Goal: Check status: Check status

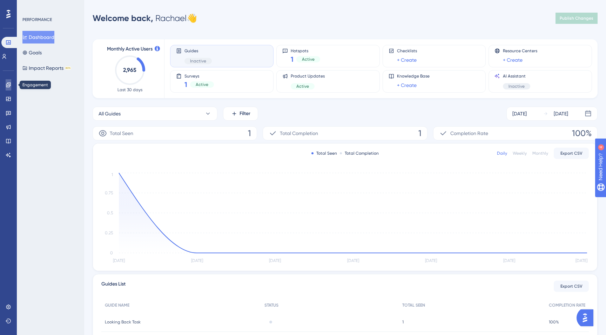
click at [11, 86] on icon at bounding box center [9, 85] width 6 height 6
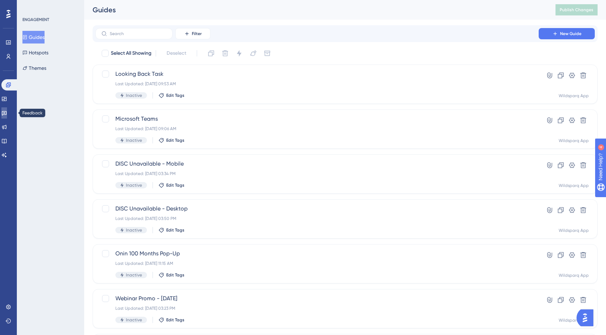
click at [7, 113] on icon at bounding box center [4, 113] width 5 height 5
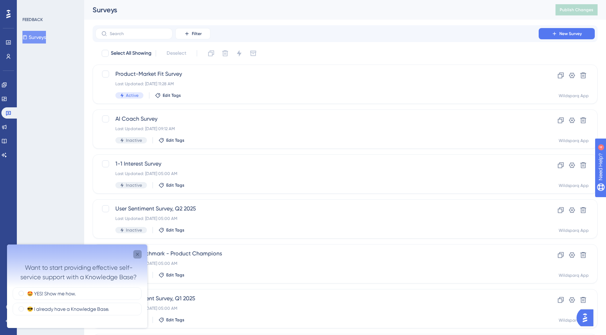
click at [137, 252] on icon "Close survey" at bounding box center [138, 255] width 6 height 6
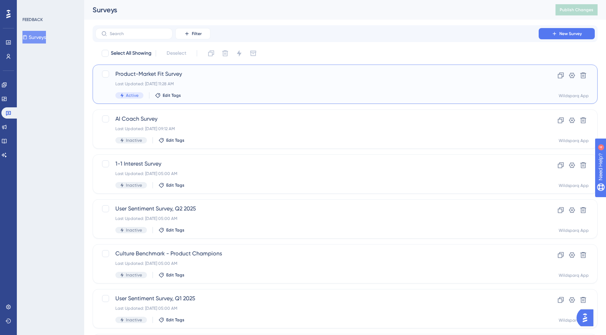
click at [224, 87] on div "Product-Market Fit Survey Last Updated: [DATE] 11:28 AM Active Edit Tags" at bounding box center [317, 84] width 404 height 29
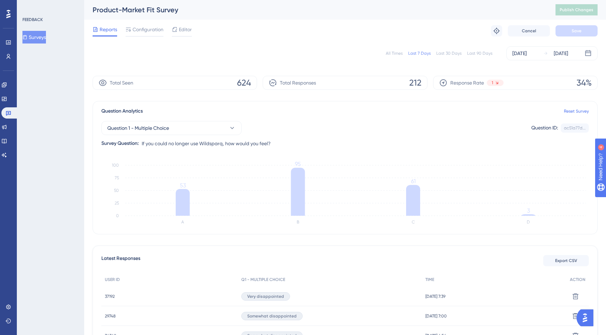
click at [392, 55] on div "All Times" at bounding box center [394, 54] width 17 height 6
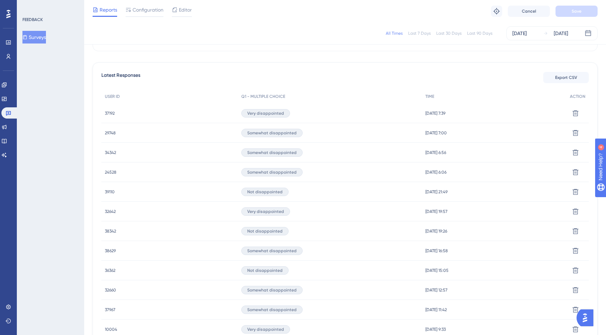
scroll to position [182, 0]
click at [111, 190] on span "39110" at bounding box center [110, 190] width 10 height 6
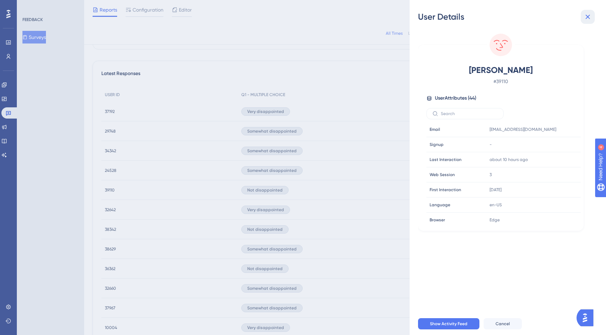
click at [590, 17] on icon at bounding box center [588, 17] width 8 height 8
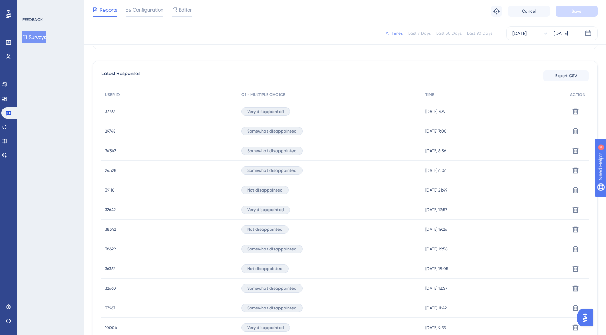
click at [107, 230] on span "38342" at bounding box center [110, 230] width 11 height 6
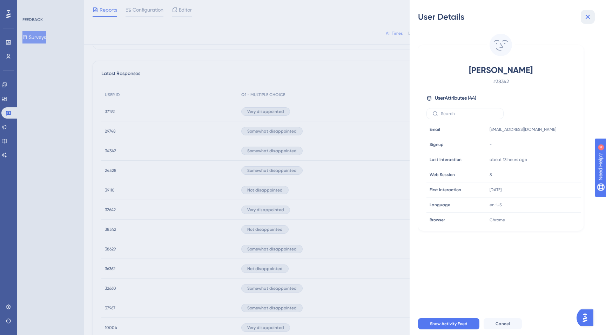
click at [591, 18] on icon at bounding box center [588, 17] width 8 height 8
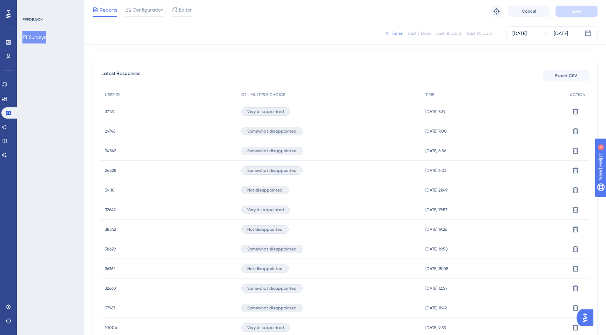
click at [112, 231] on span "38342" at bounding box center [110, 230] width 11 height 6
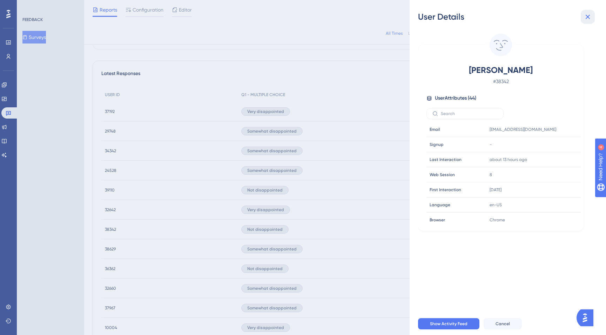
click at [587, 17] on icon at bounding box center [588, 17] width 5 height 5
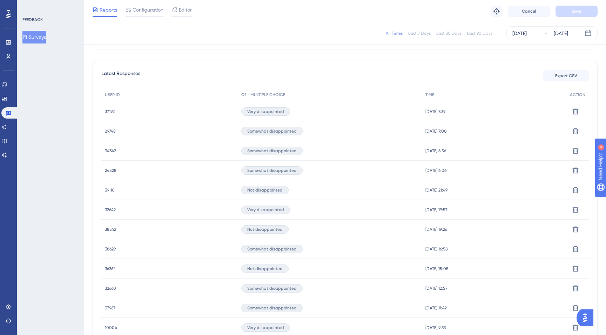
click at [112, 269] on span "36362" at bounding box center [110, 269] width 11 height 6
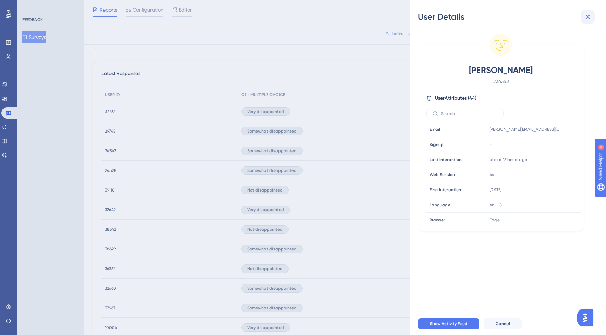
click at [590, 14] on icon at bounding box center [588, 17] width 8 height 8
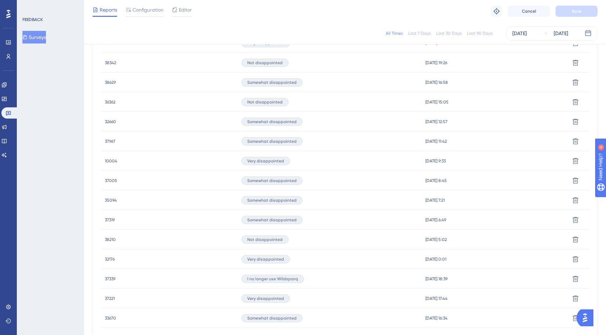
scroll to position [354, 0]
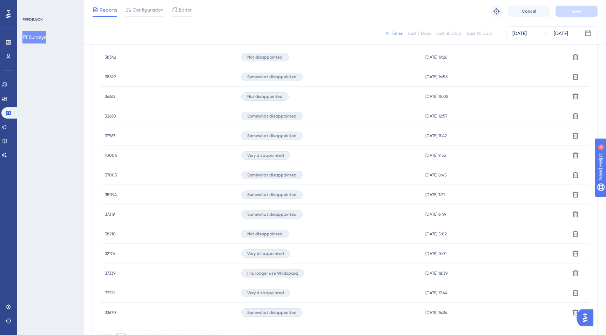
click at [115, 232] on span "38210" at bounding box center [110, 234] width 11 height 6
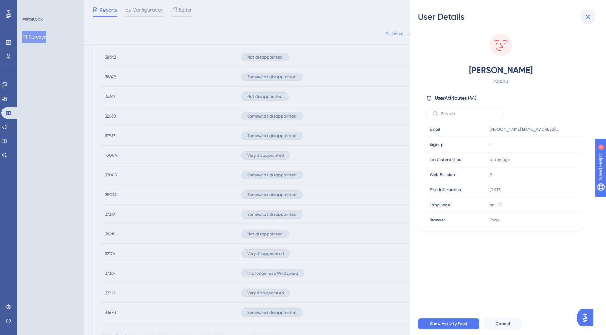
click at [589, 17] on icon at bounding box center [588, 17] width 8 height 8
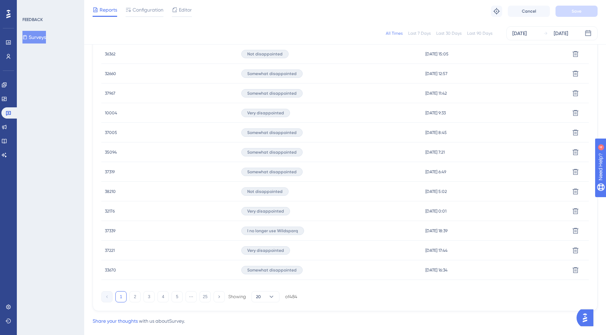
scroll to position [397, 0]
click at [111, 231] on span "37339" at bounding box center [110, 231] width 11 height 6
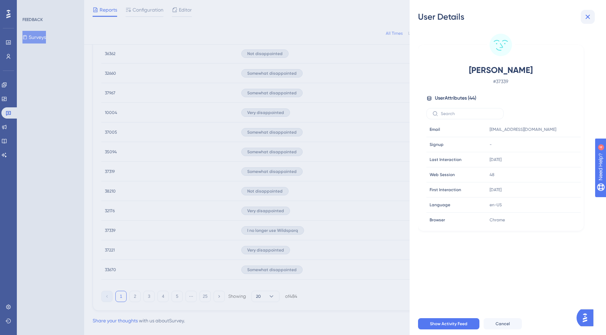
click at [594, 19] on button at bounding box center [588, 17] width 14 height 14
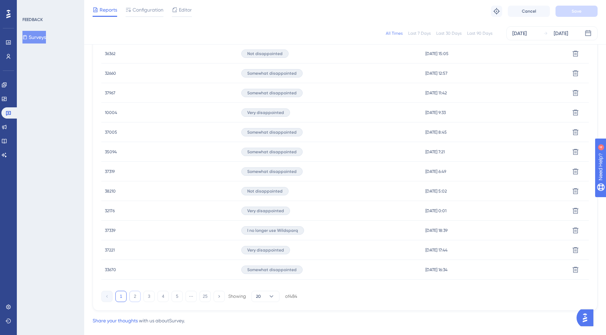
click at [136, 296] on button "2" at bounding box center [135, 296] width 11 height 11
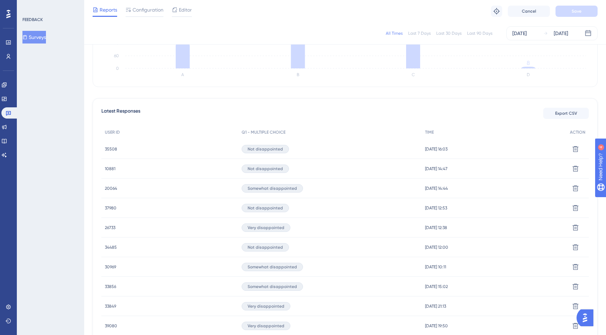
scroll to position [145, 0]
click at [113, 148] on span "35508" at bounding box center [111, 149] width 12 height 6
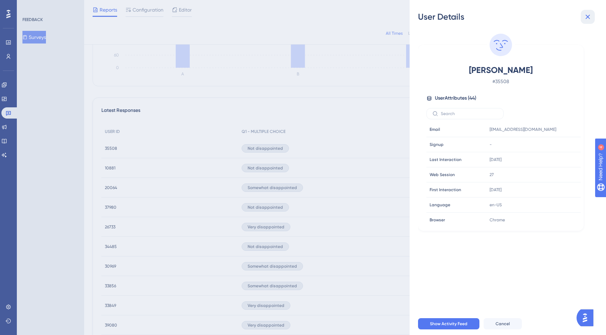
click at [589, 17] on icon at bounding box center [588, 17] width 8 height 8
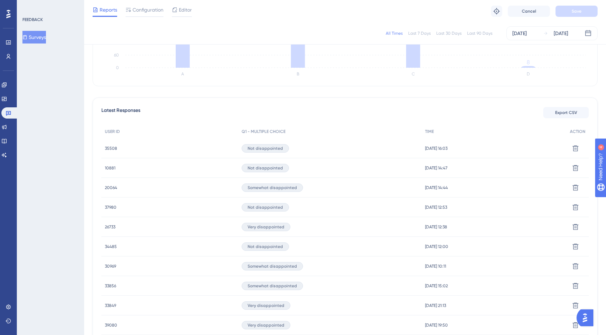
click at [108, 166] on span "10881" at bounding box center [110, 168] width 11 height 6
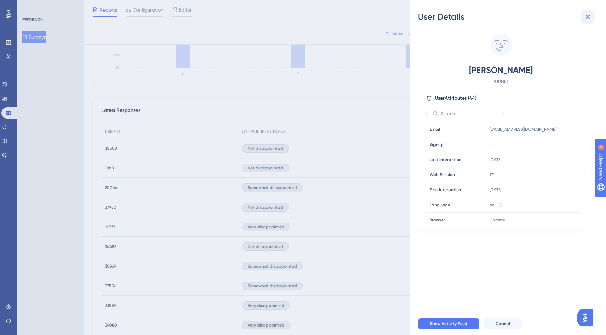
click at [588, 15] on icon at bounding box center [588, 17] width 8 height 8
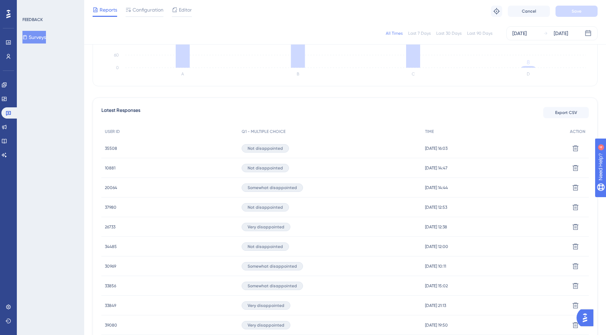
click at [108, 205] on span "37980" at bounding box center [111, 208] width 12 height 6
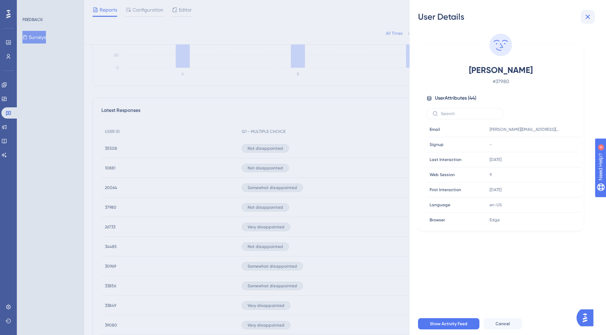
click at [593, 14] on button at bounding box center [588, 17] width 14 height 14
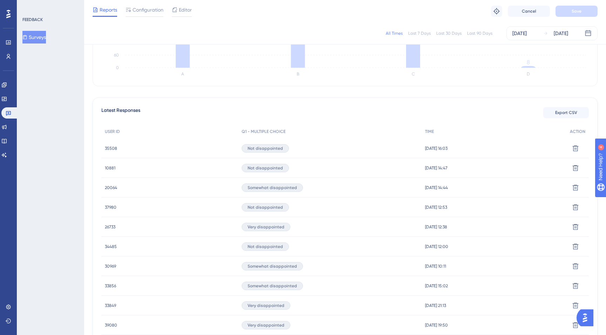
click at [108, 227] on span "26733" at bounding box center [110, 227] width 11 height 6
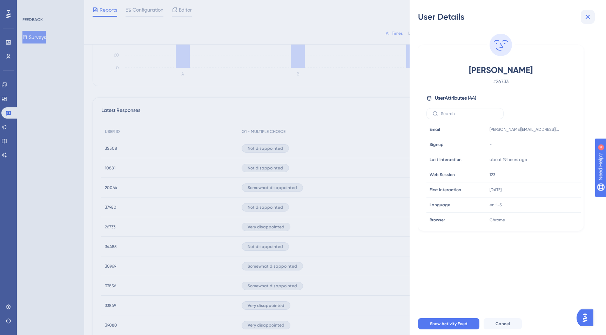
click at [586, 19] on icon at bounding box center [588, 17] width 8 height 8
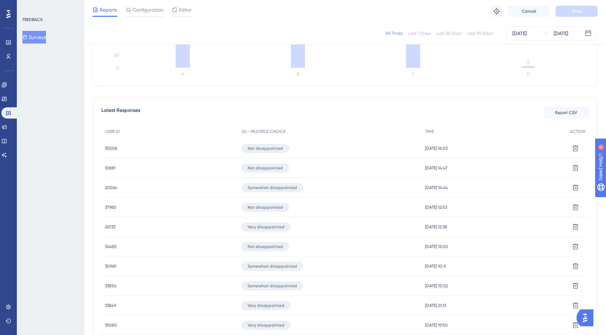
click at [113, 246] on span "34485" at bounding box center [111, 247] width 12 height 6
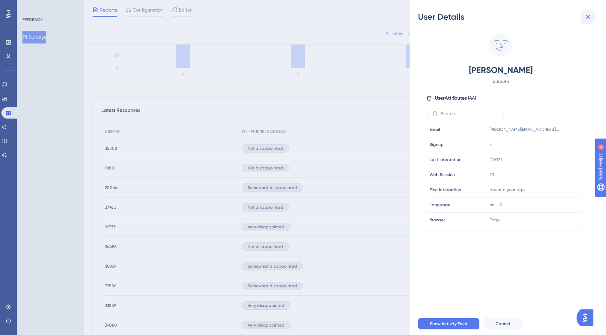
click at [591, 17] on icon at bounding box center [588, 17] width 8 height 8
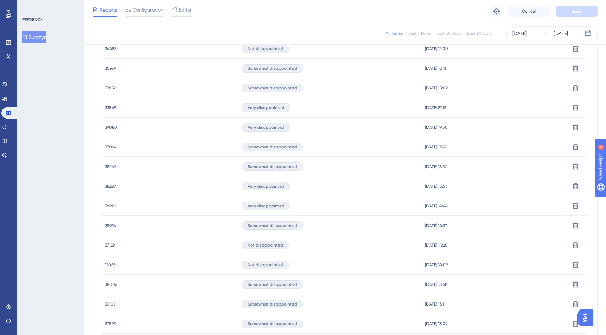
scroll to position [348, 0]
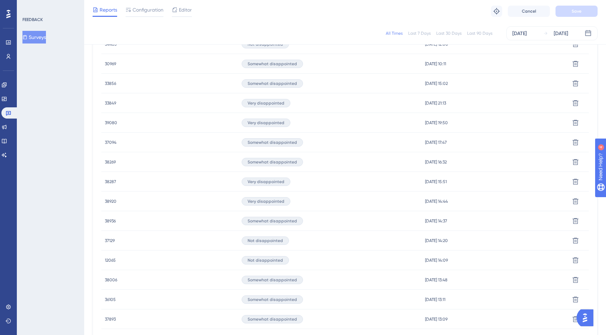
click at [109, 241] on span "37129" at bounding box center [110, 241] width 10 height 6
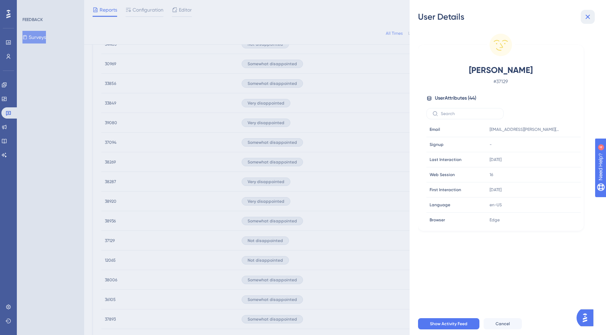
click at [592, 13] on button at bounding box center [588, 17] width 14 height 14
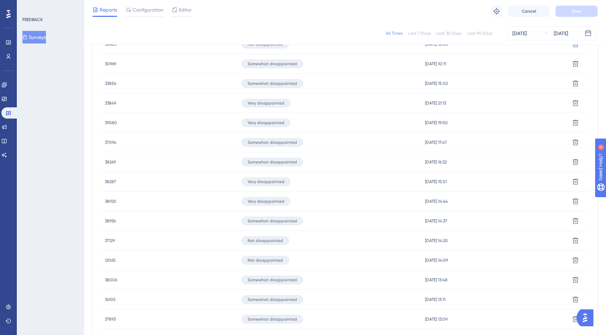
click at [115, 259] on span "12065" at bounding box center [110, 261] width 11 height 6
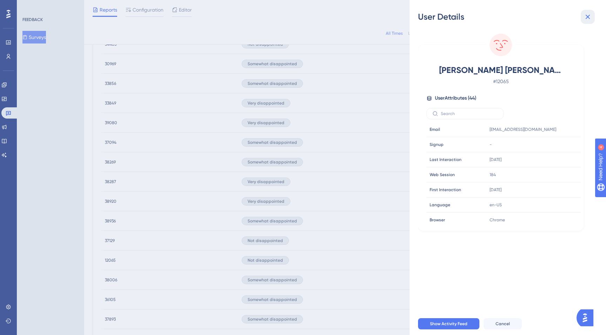
click at [586, 17] on icon at bounding box center [588, 17] width 8 height 8
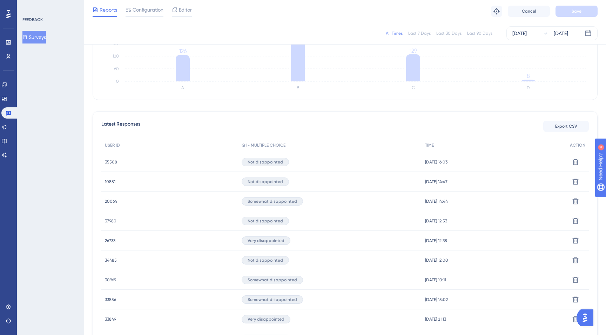
scroll to position [0, 0]
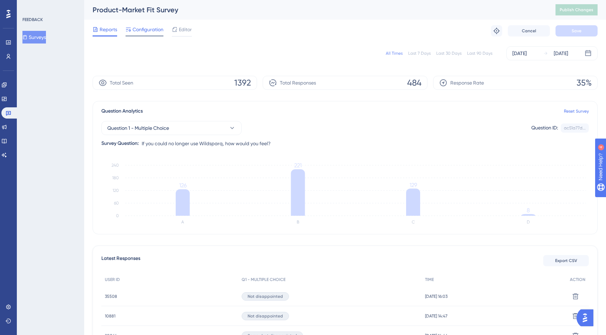
click at [147, 31] on span "Configuration" at bounding box center [148, 29] width 31 height 8
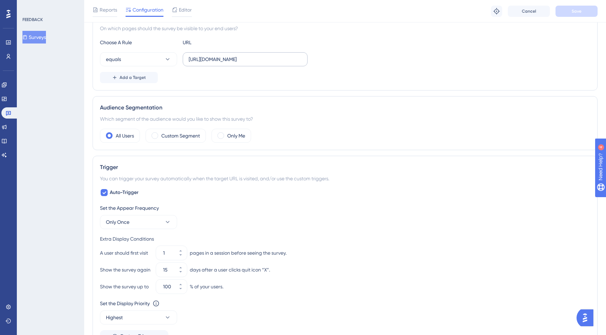
scroll to position [147, 0]
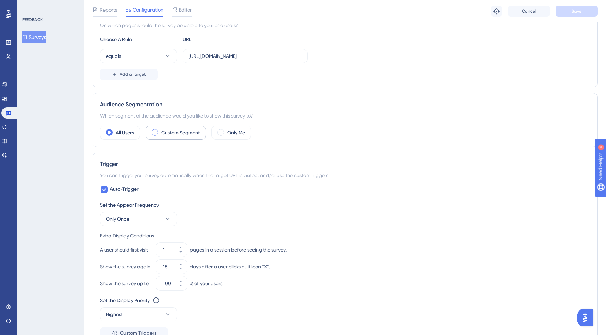
click at [154, 132] on span at bounding box center [155, 132] width 7 height 7
click at [160, 130] on input "radio" at bounding box center [160, 130] width 0 height 0
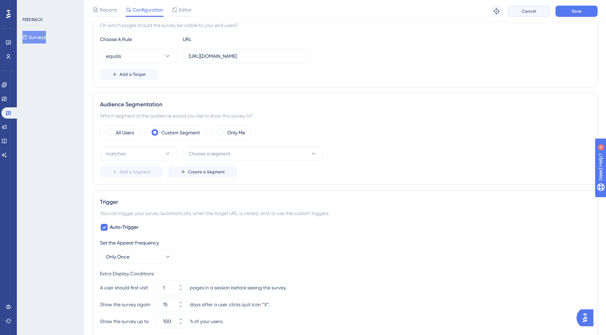
click at [526, 12] on span "Cancel" at bounding box center [529, 11] width 14 height 6
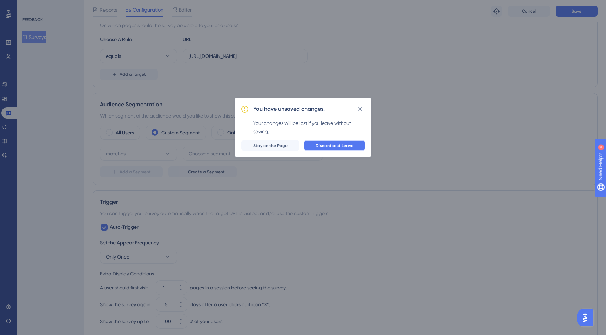
click at [325, 148] on button "Discard and Leave" at bounding box center [335, 145] width 62 height 11
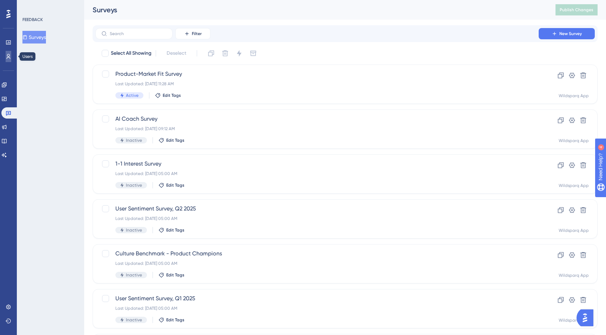
click at [8, 57] on icon at bounding box center [9, 57] width 6 height 6
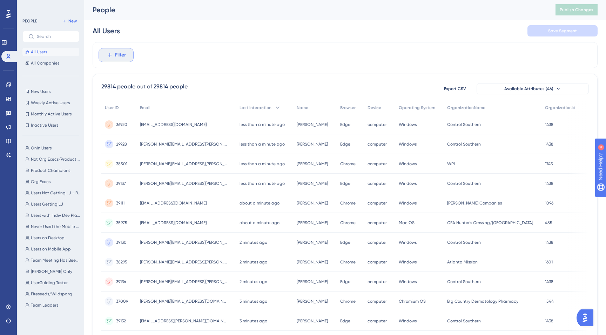
click at [117, 57] on span "Filter" at bounding box center [120, 55] width 11 height 8
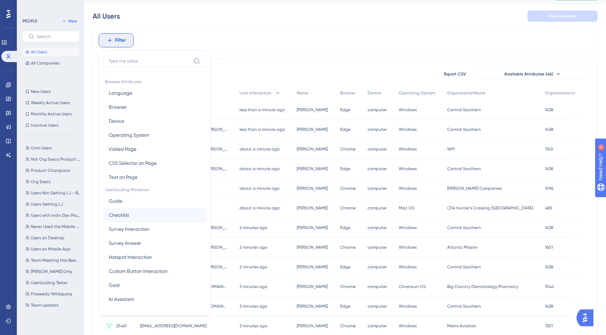
scroll to position [27, 0]
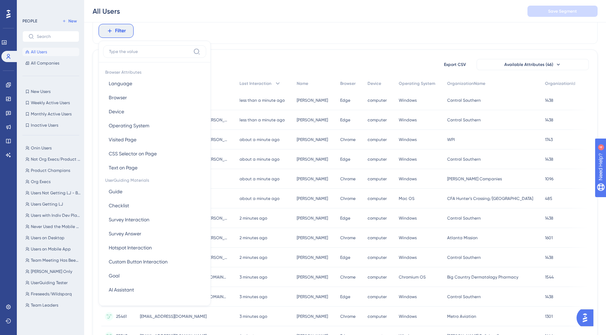
click at [231, 40] on div "Filter Browser Attributes Language Language Browser Browser Device Device Opera…" at bounding box center [345, 31] width 505 height 26
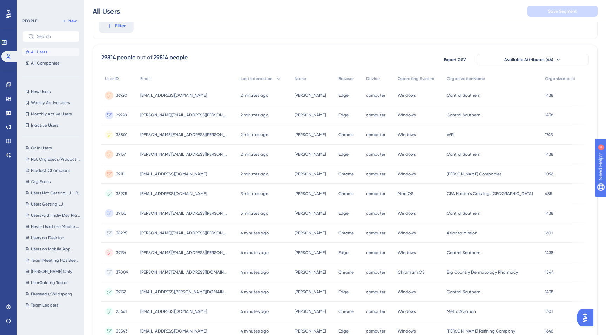
scroll to position [0, 0]
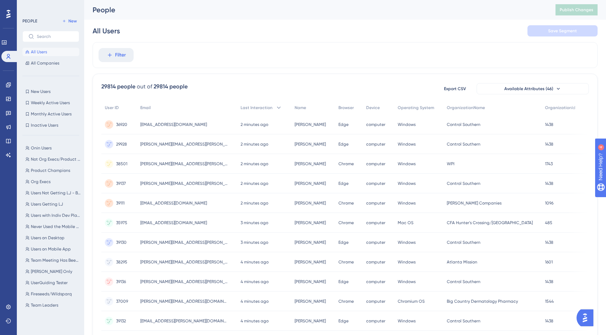
click at [8, 13] on icon at bounding box center [8, 13] width 4 height 9
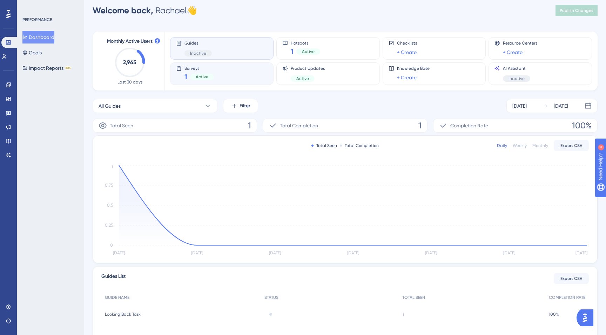
scroll to position [10, 0]
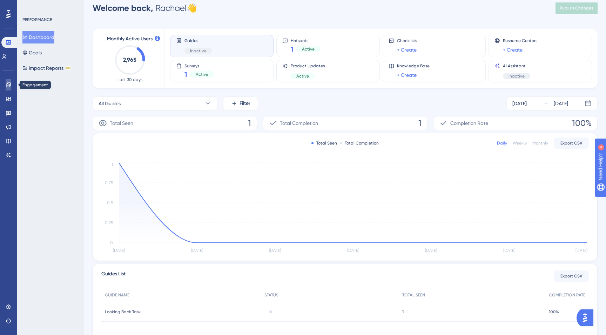
click at [6, 85] on icon at bounding box center [9, 85] width 6 height 6
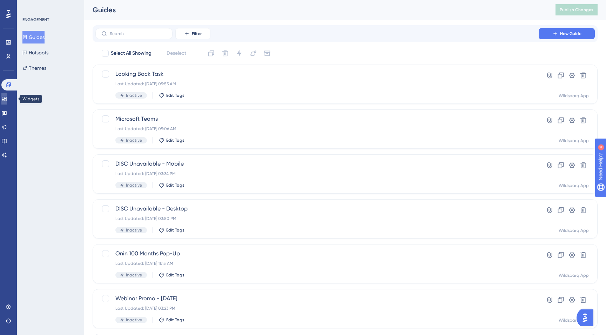
click at [7, 96] on icon at bounding box center [4, 99] width 6 height 6
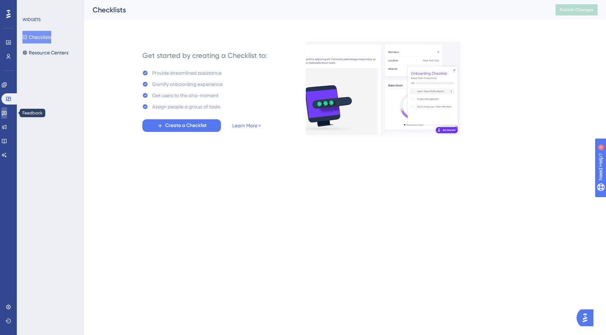
click at [7, 112] on icon at bounding box center [4, 113] width 6 height 6
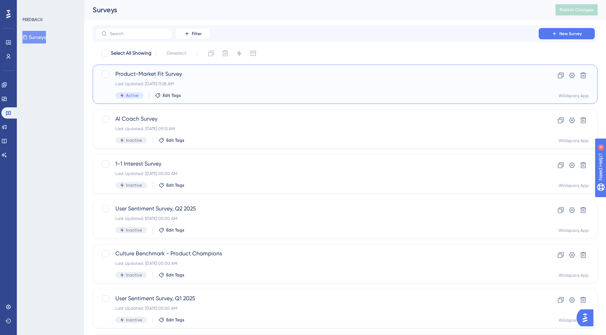
click at [278, 86] on div "Last Updated: [DATE] 11:28 AM" at bounding box center [317, 84] width 404 height 6
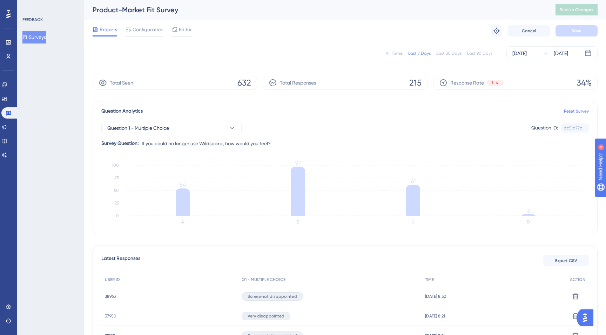
click at [392, 53] on div "All Times" at bounding box center [394, 54] width 17 height 6
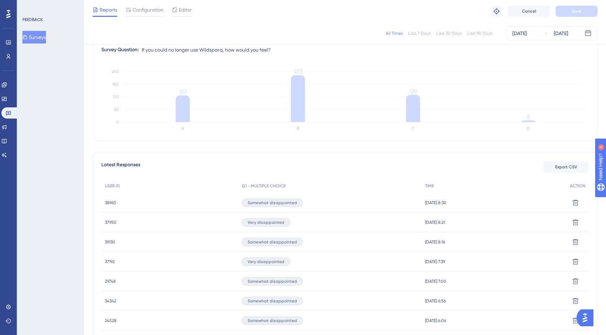
scroll to position [101, 0]
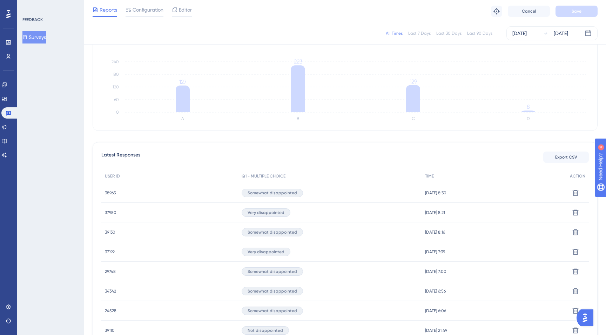
click at [113, 212] on span "37950" at bounding box center [111, 213] width 12 height 6
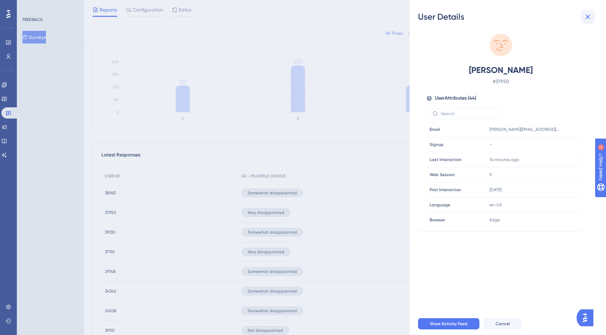
click at [590, 16] on icon at bounding box center [588, 17] width 8 height 8
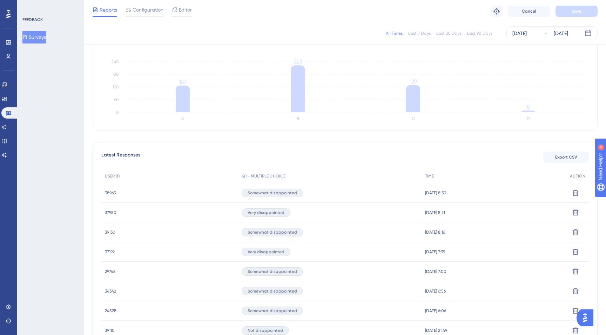
click at [109, 193] on span "38963" at bounding box center [110, 193] width 11 height 6
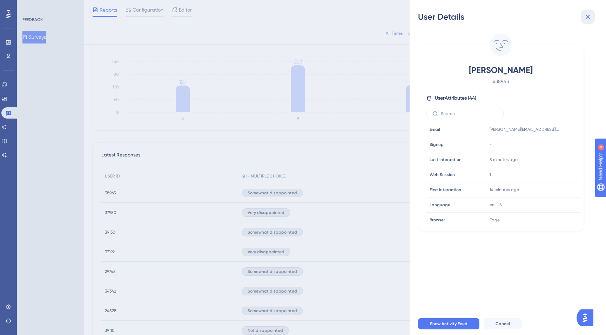
click at [584, 16] on icon at bounding box center [588, 17] width 8 height 8
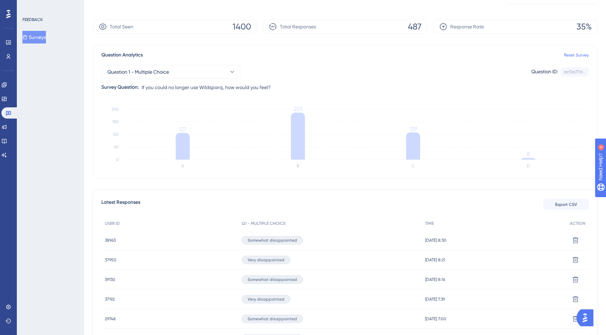
scroll to position [0, 0]
